Goal: Information Seeking & Learning: Learn about a topic

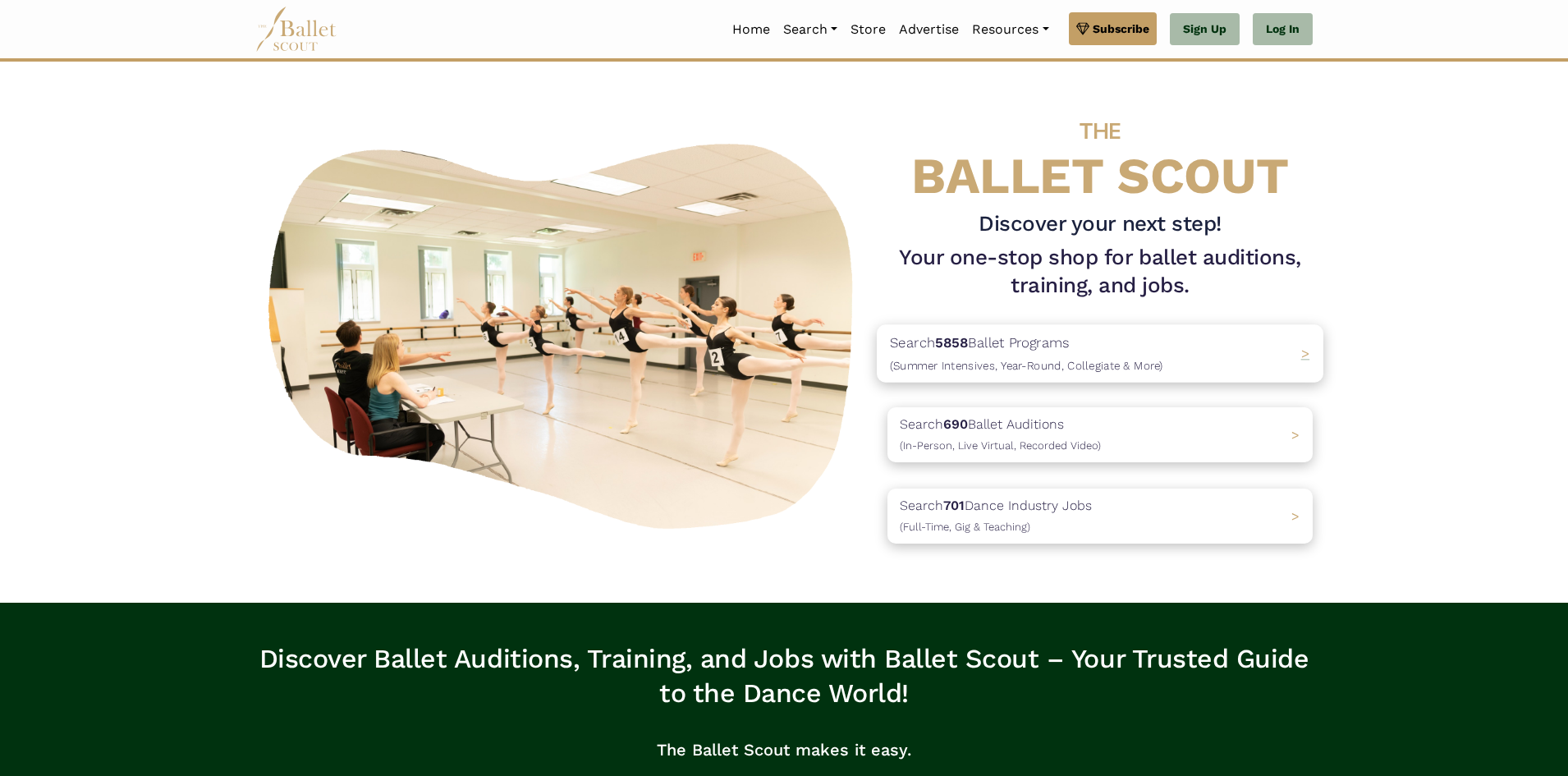
click at [1249, 350] on div "Search 5858 Ballet Programs (Summer Intensives, Year-Round, Collegiate & More) >" at bounding box center [1101, 353] width 447 height 57
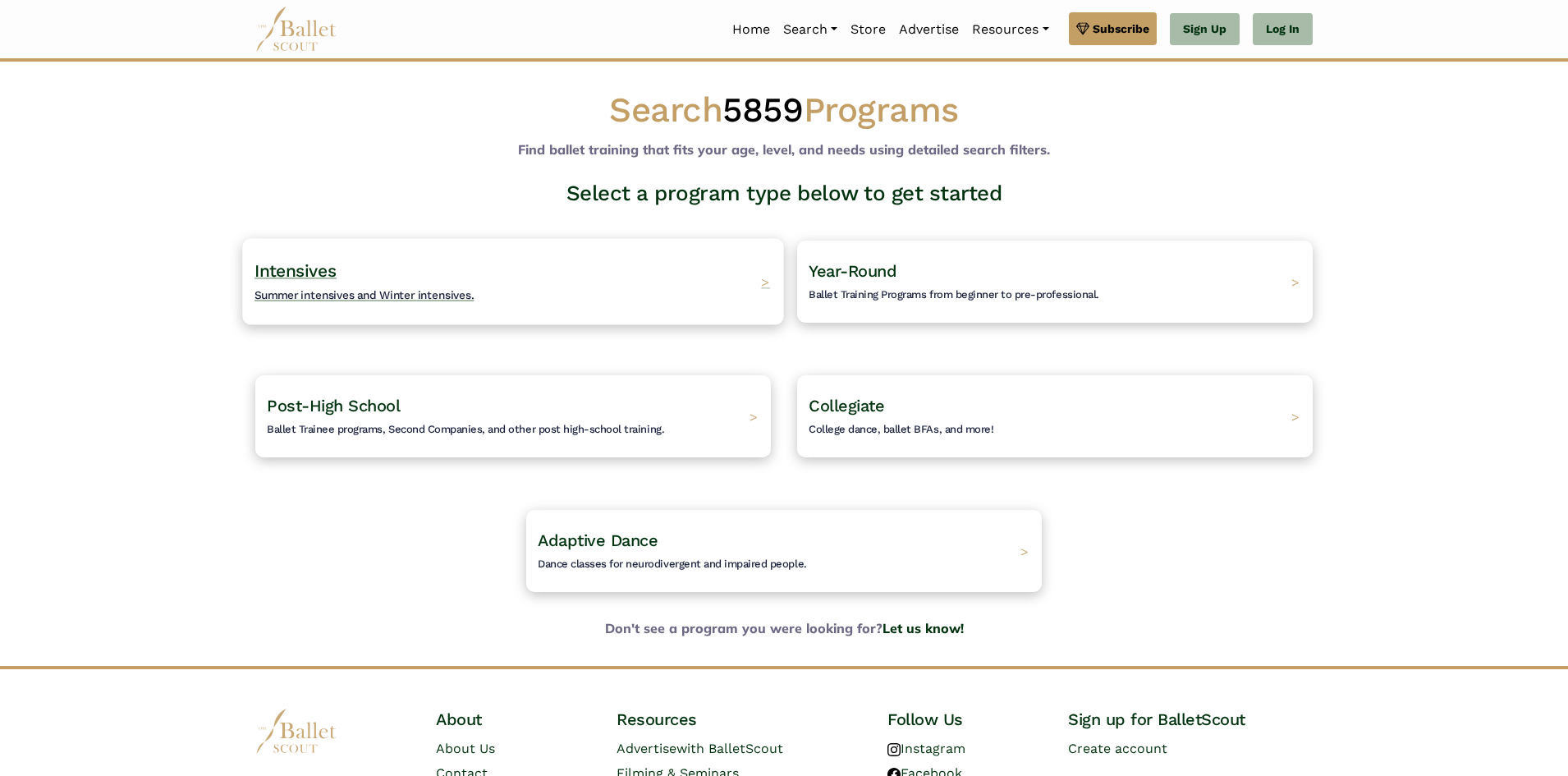
click at [404, 289] on span "Summer intensives and Winter intensives." at bounding box center [364, 294] width 220 height 13
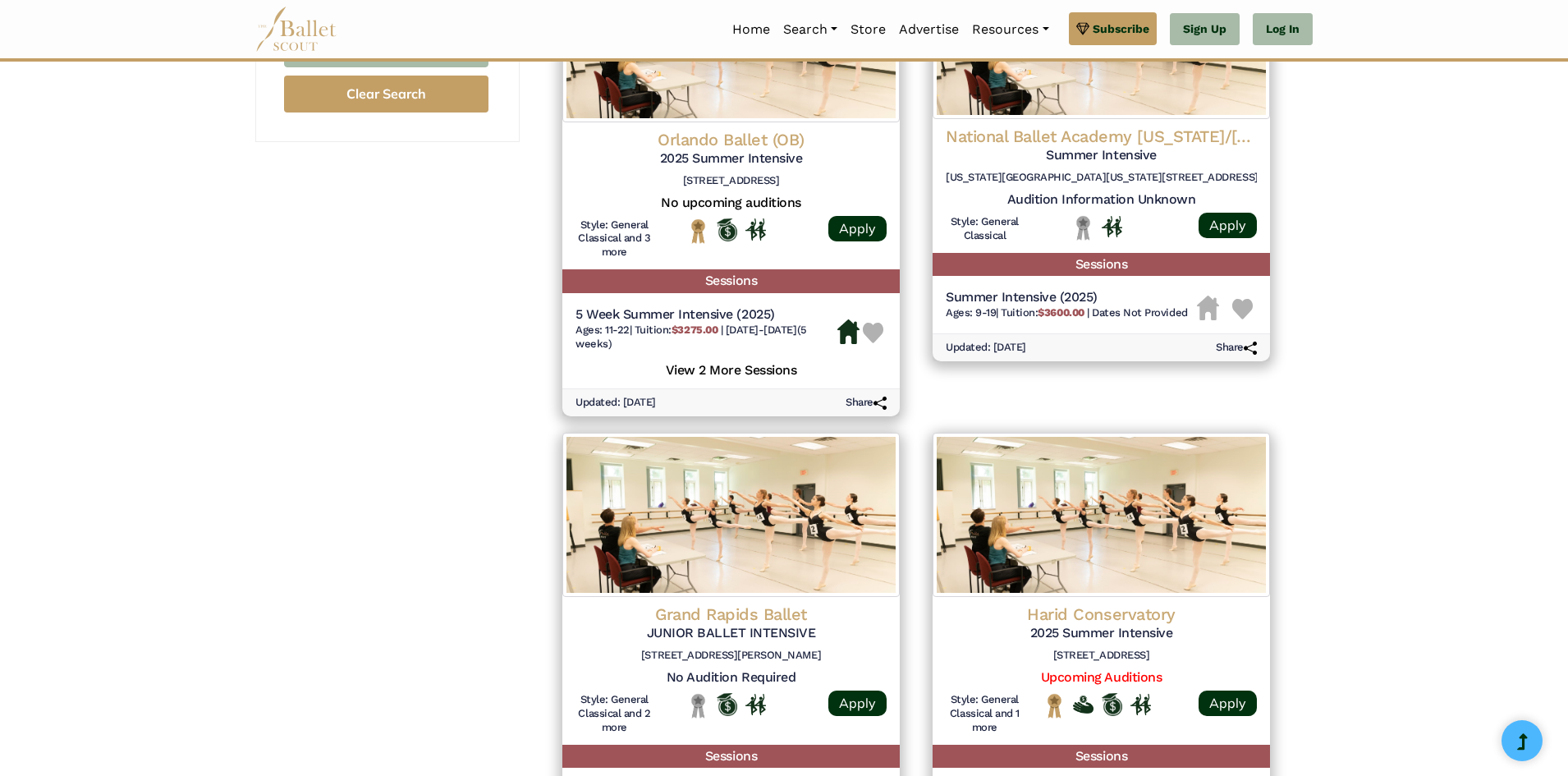
scroll to position [1396, 0]
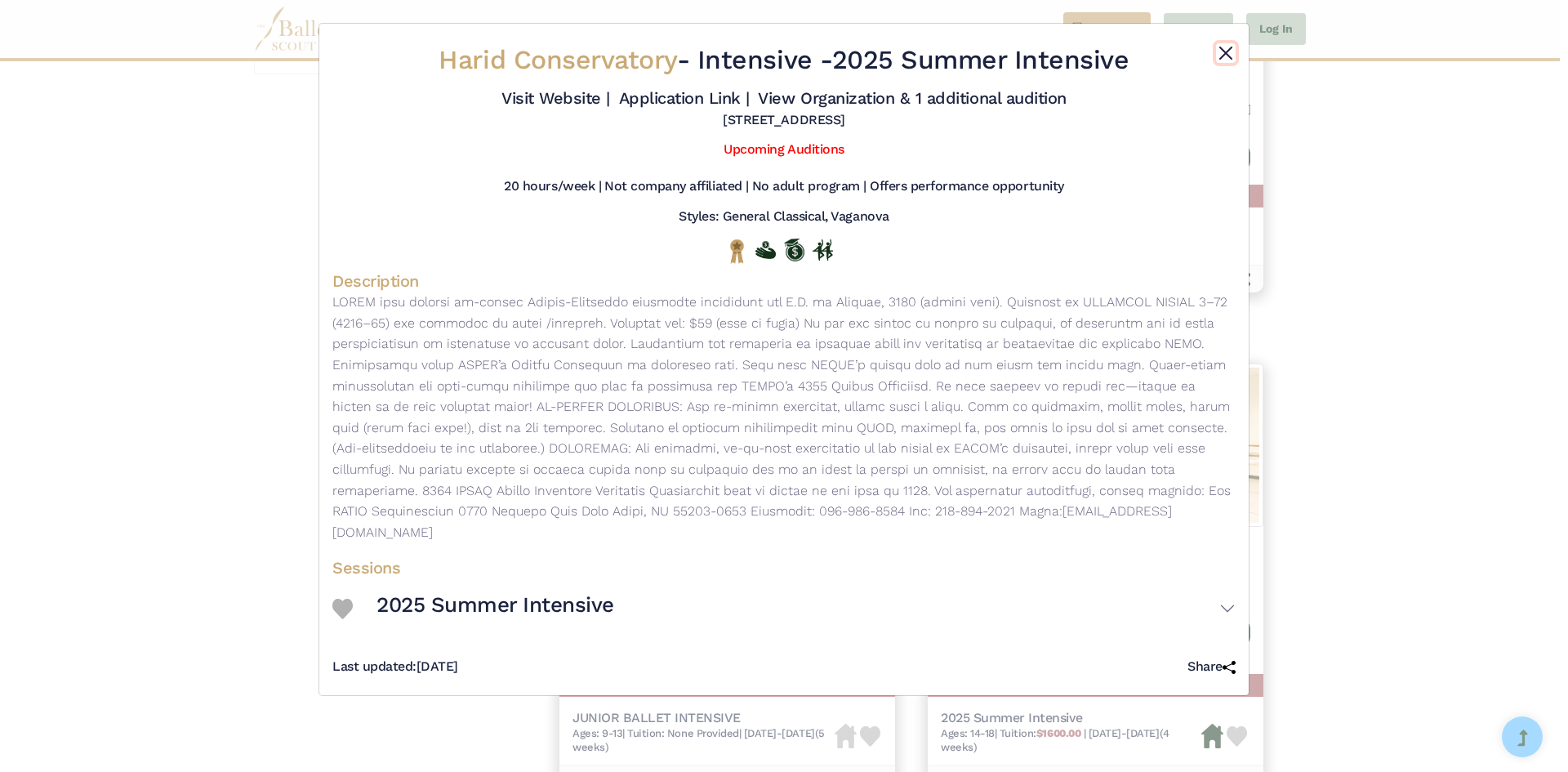
click at [1219, 50] on button "Close" at bounding box center [1226, 53] width 19 height 19
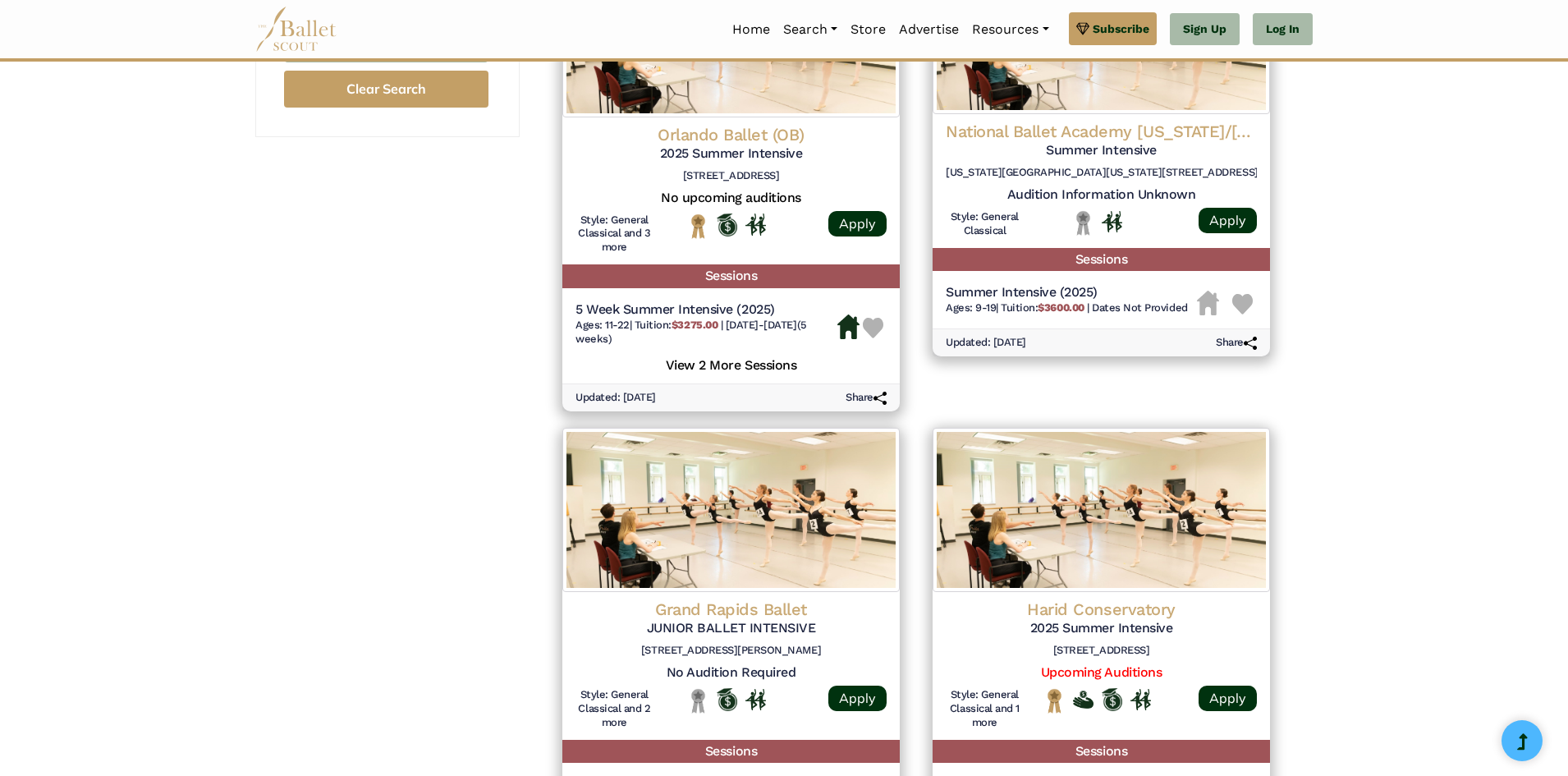
scroll to position [903, 0]
